Goal: Navigation & Orientation: Go to known website

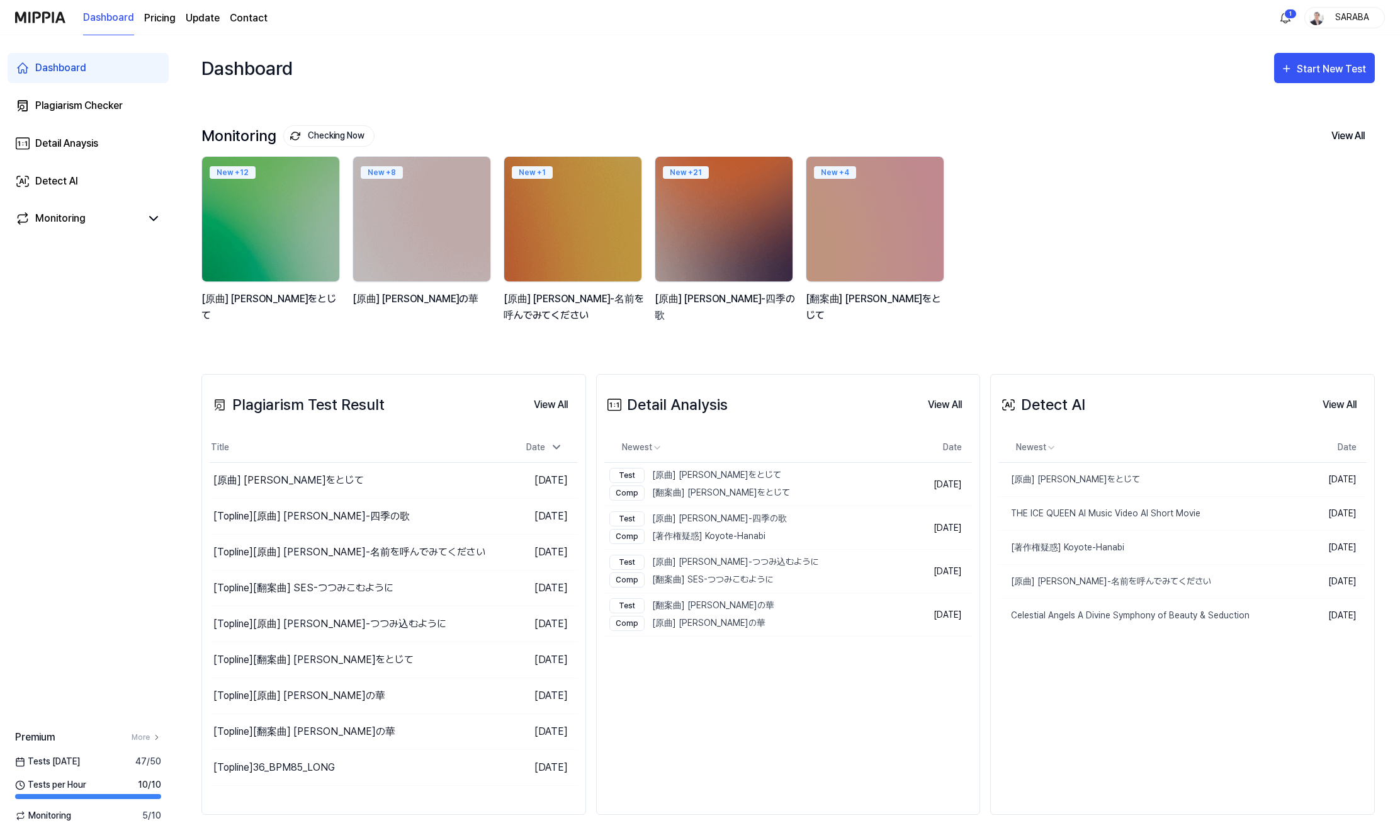
click at [1354, 13] on div "SARABA" at bounding box center [1352, 17] width 49 height 14
click at [1244, 115] on button "Log out" at bounding box center [1304, 113] width 145 height 13
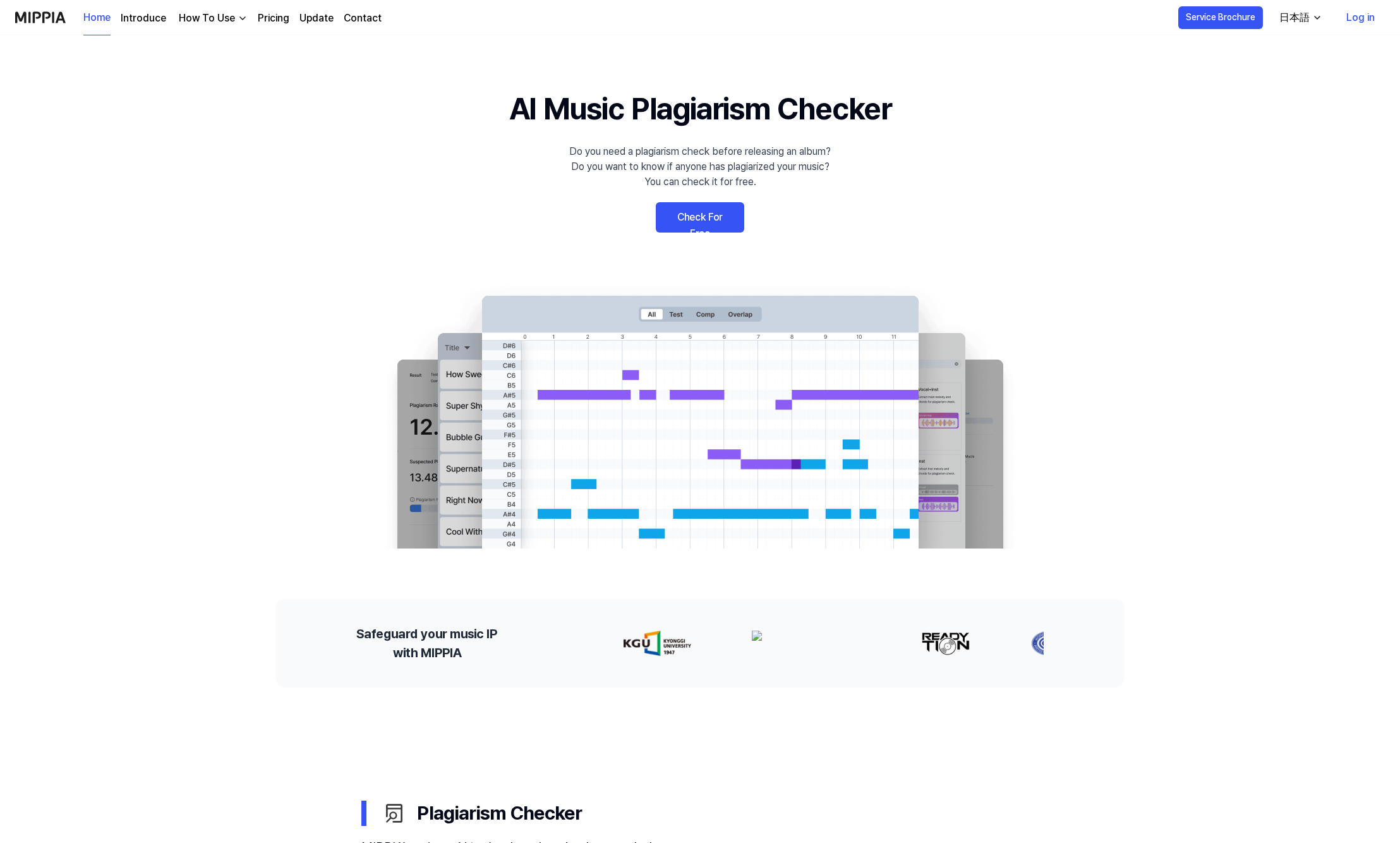
click at [1085, 183] on 배너 "AI Music Plagiarism Checker Do you need a plagiarism check before releasing an …" at bounding box center [700, 318] width 910 height 463
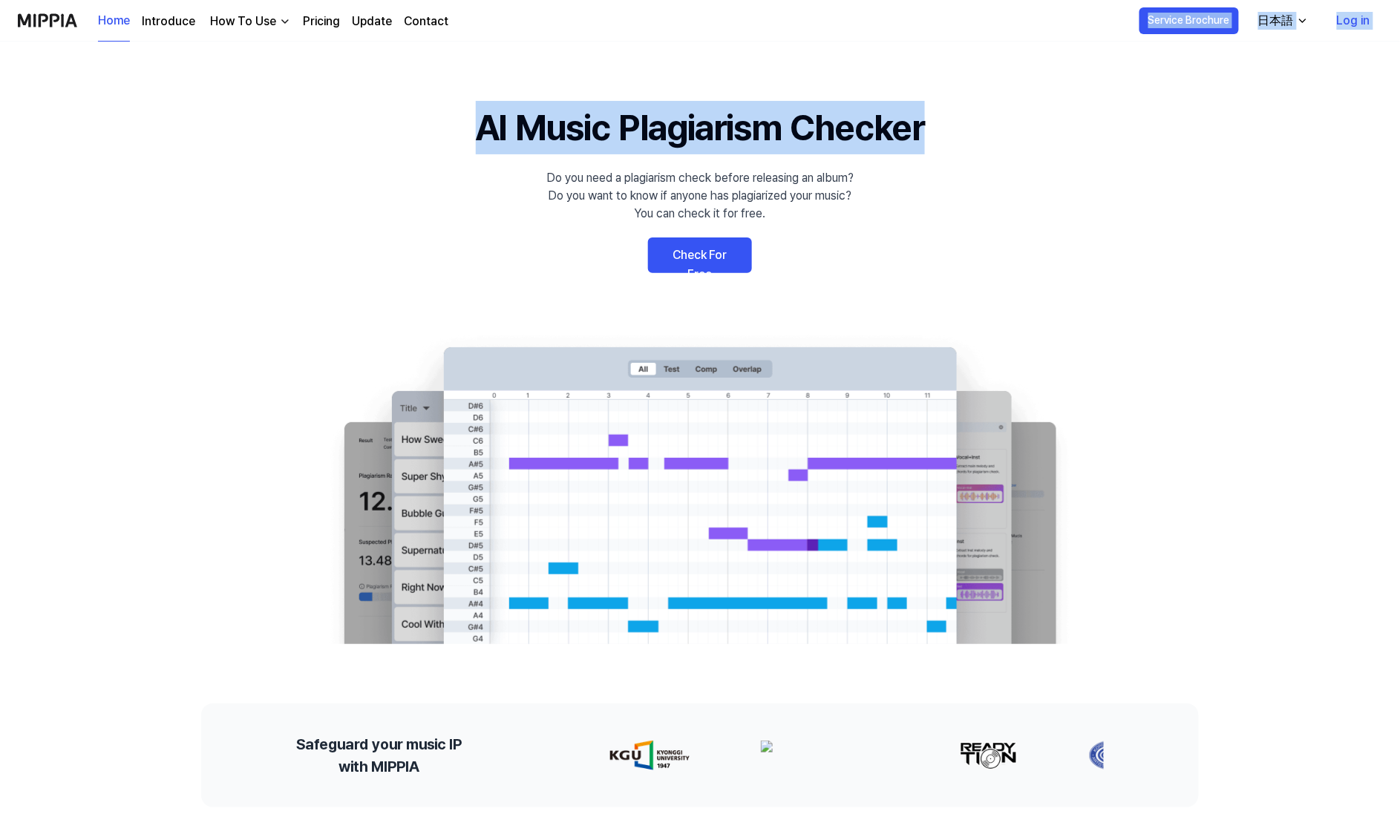
drag, startPoint x: 904, startPoint y: 11, endPoint x: 974, endPoint y: -36, distance: 84.3
click at [974, 0] on html "Home Introduce How To Use Pricing Update Contact Home Service Brochure 日本語 Log …" at bounding box center [700, 420] width 1400 height 840
drag, startPoint x: 801, startPoint y: 2, endPoint x: 885, endPoint y: -34, distance: 91.4
click at [885, 0] on html "Home Introduce How To Use Pricing Update Contact Home Service Brochure 日本語 Log …" at bounding box center [700, 420] width 1400 height 840
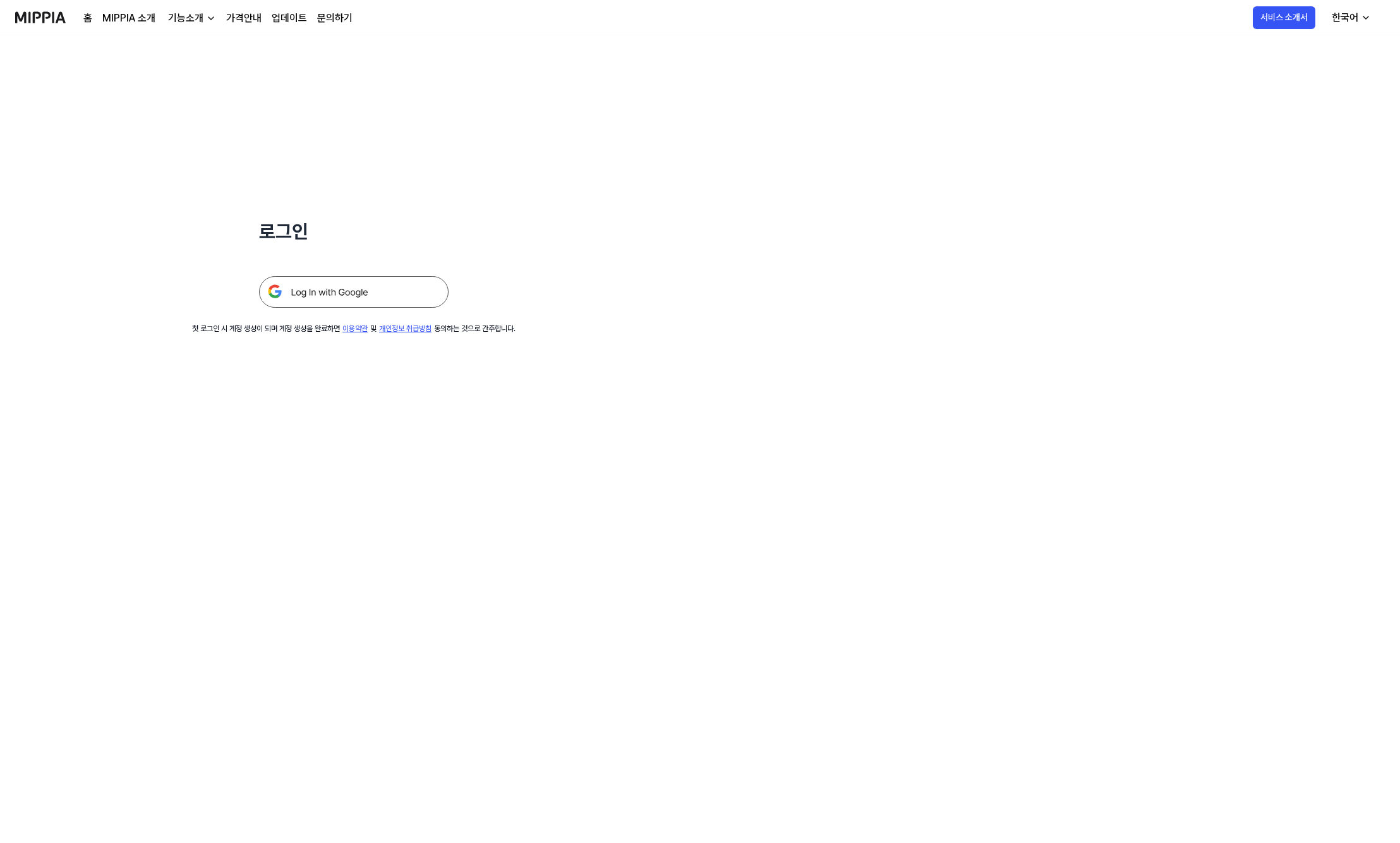
click at [627, 536] on div "로그인 첫 로그인 시 계정 생성이 되며 계정 생성을 완료하면 이용약관 및 개인정보 취급방침 동의하는 것으로 간주합니다." at bounding box center [700, 438] width 1400 height 807
click at [821, 115] on div "로그인 첫 로그인 시 계정 생성이 되며 계정 생성을 완료하면 이용약관 및 개인정보 취급방침 동의하는 것으로 간주합니다." at bounding box center [700, 438] width 1400 height 807
click at [838, 287] on div "로그인 첫 로그인 시 계정 생성이 되며 계정 생성을 완료하면 이용약관 및 개인정보 취급방침 동의하는 것으로 간주합니다." at bounding box center [700, 438] width 1400 height 807
click at [897, 70] on div "로그인 첫 로그인 시 계정 생성이 되며 계정 생성을 완료하면 이용약관 및 개인정보 취급방침 동의하는 것으로 간주합니다." at bounding box center [700, 438] width 1400 height 807
click at [1066, 92] on div "로그인 첫 로그인 시 계정 생성이 되며 계정 생성을 완료하면 이용약관 및 개인정보 취급방침 동의하는 것으로 간주합니다." at bounding box center [700, 438] width 1400 height 807
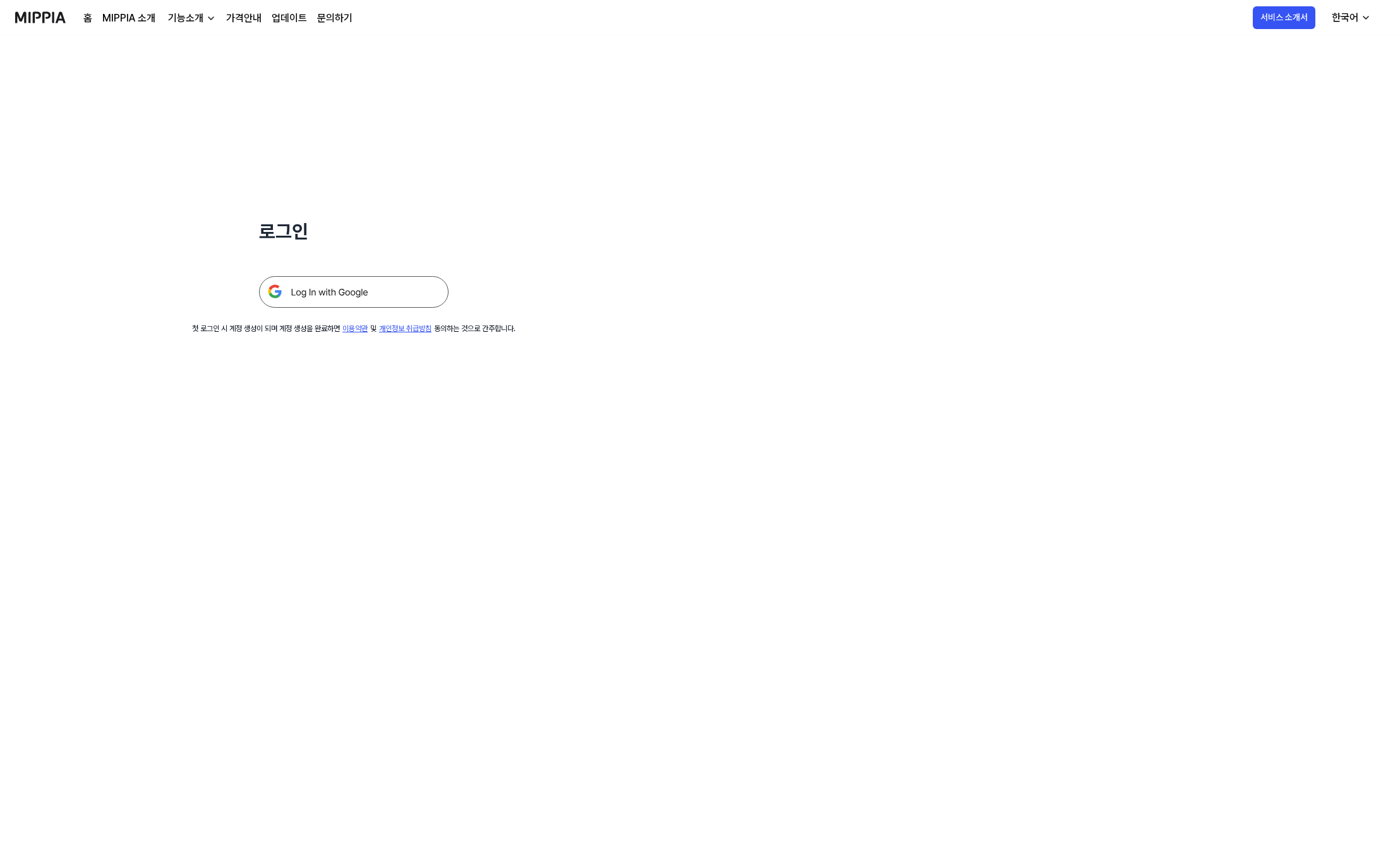
click at [916, 314] on div "로그인 첫 로그인 시 계정 생성이 되며 계정 생성을 완료하면 이용약관 및 개인정보 취급방침 동의하는 것으로 간주합니다." at bounding box center [700, 438] width 1400 height 807
click at [283, 573] on div "로그인 첫 로그인 시 계정 생성이 되며 계정 생성을 완료하면 이용약관 및 개인정보 취급방침 동의하는 것으로 간주합니다." at bounding box center [700, 438] width 1400 height 807
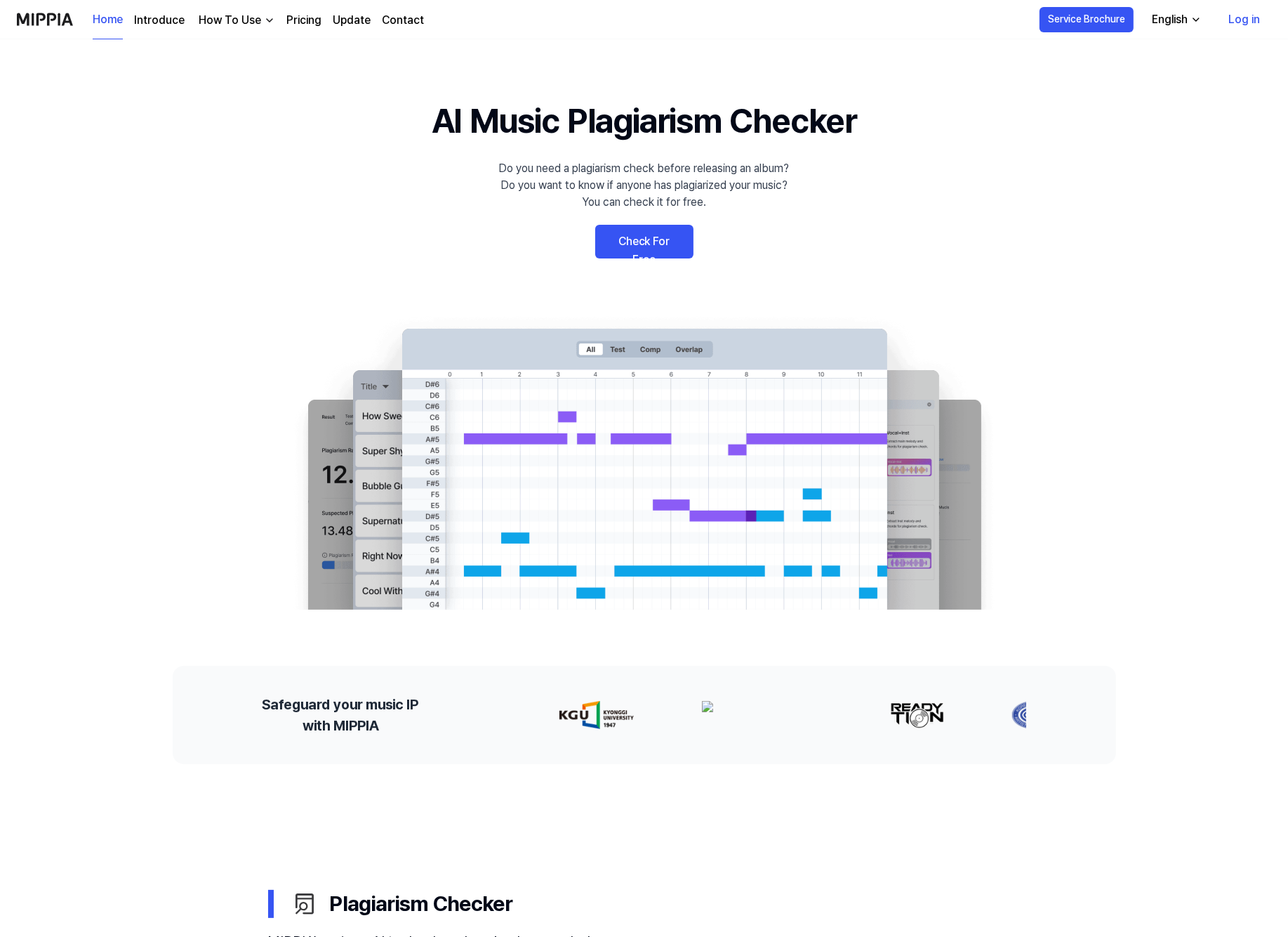
drag, startPoint x: 226, startPoint y: 271, endPoint x: 216, endPoint y: 258, distance: 16.4
click at [225, 271] on 배너 "AI Music Plagiarism Checker Do you need a plagiarism check before releasing an …" at bounding box center [644, 353] width 1011 height 514
